Goal: Task Accomplishment & Management: Manage account settings

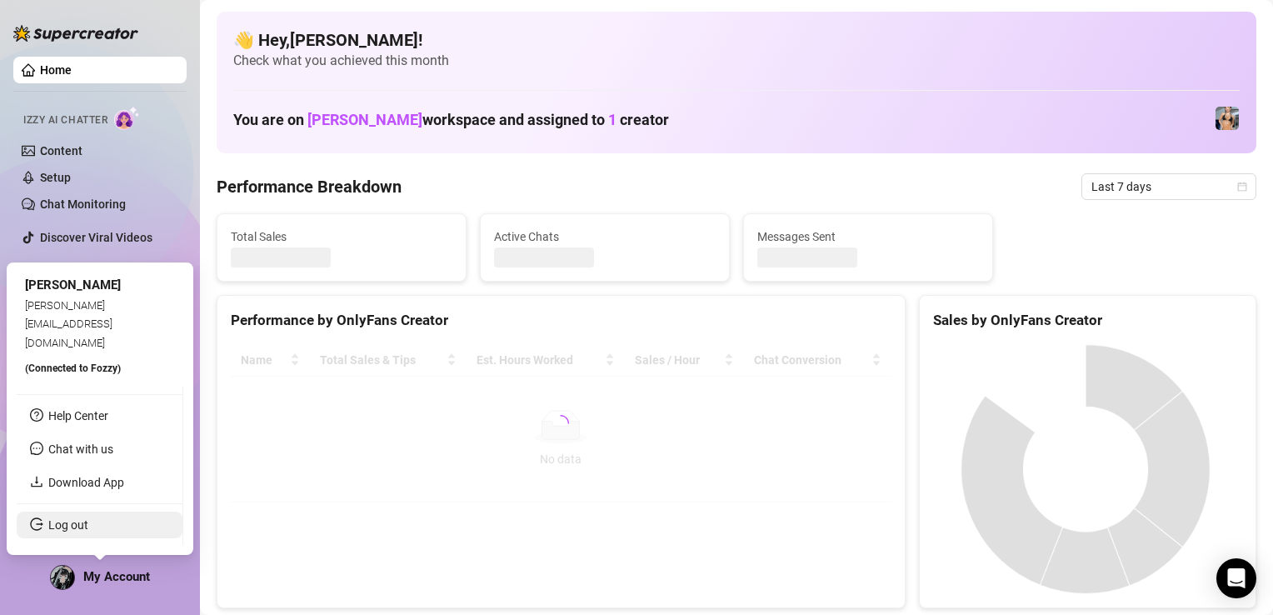
click at [70, 531] on link "Log out" at bounding box center [68, 524] width 40 height 13
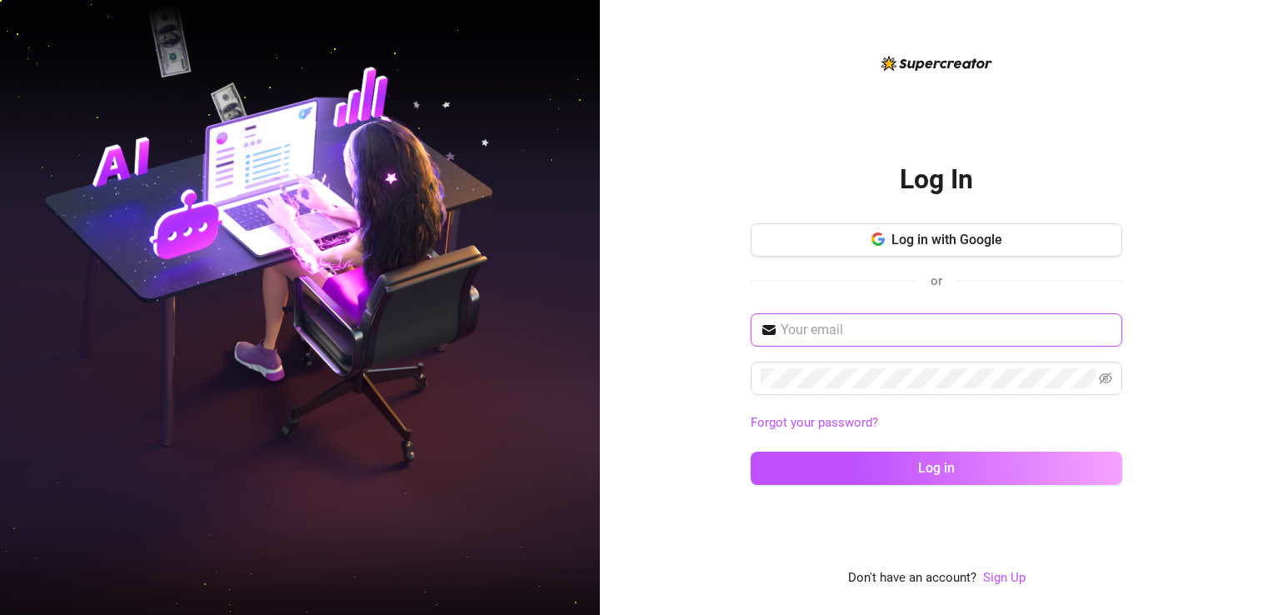
click at [850, 331] on input "text" at bounding box center [947, 330] width 332 height 20
type input "[EMAIL_ADDRESS][DOMAIN_NAME]"
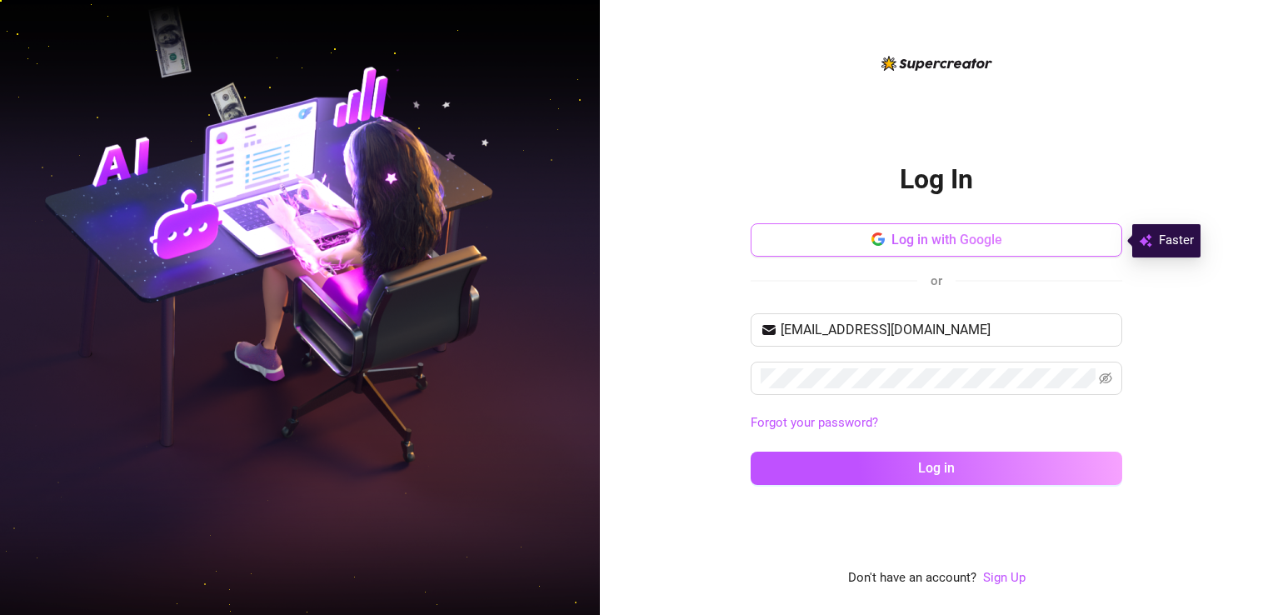
click at [918, 225] on button "Log in with Google" at bounding box center [937, 239] width 372 height 33
